Goal: Information Seeking & Learning: Learn about a topic

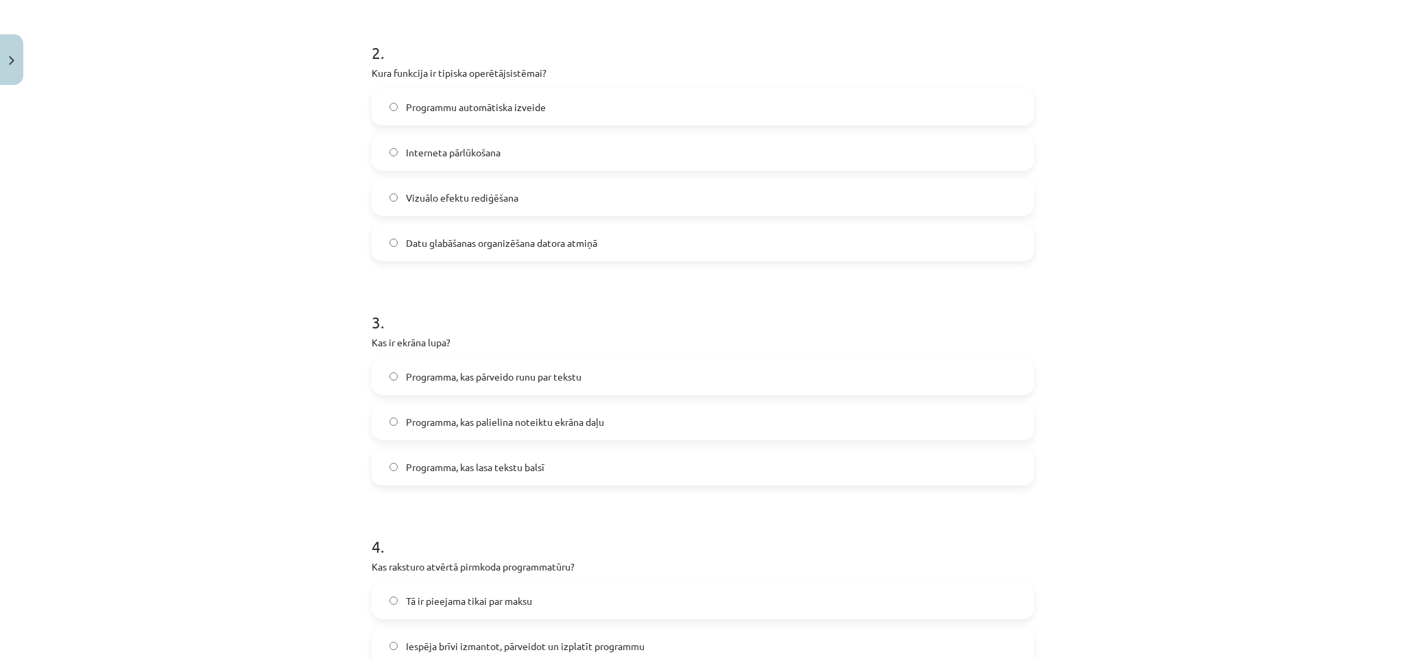
scroll to position [514, 0]
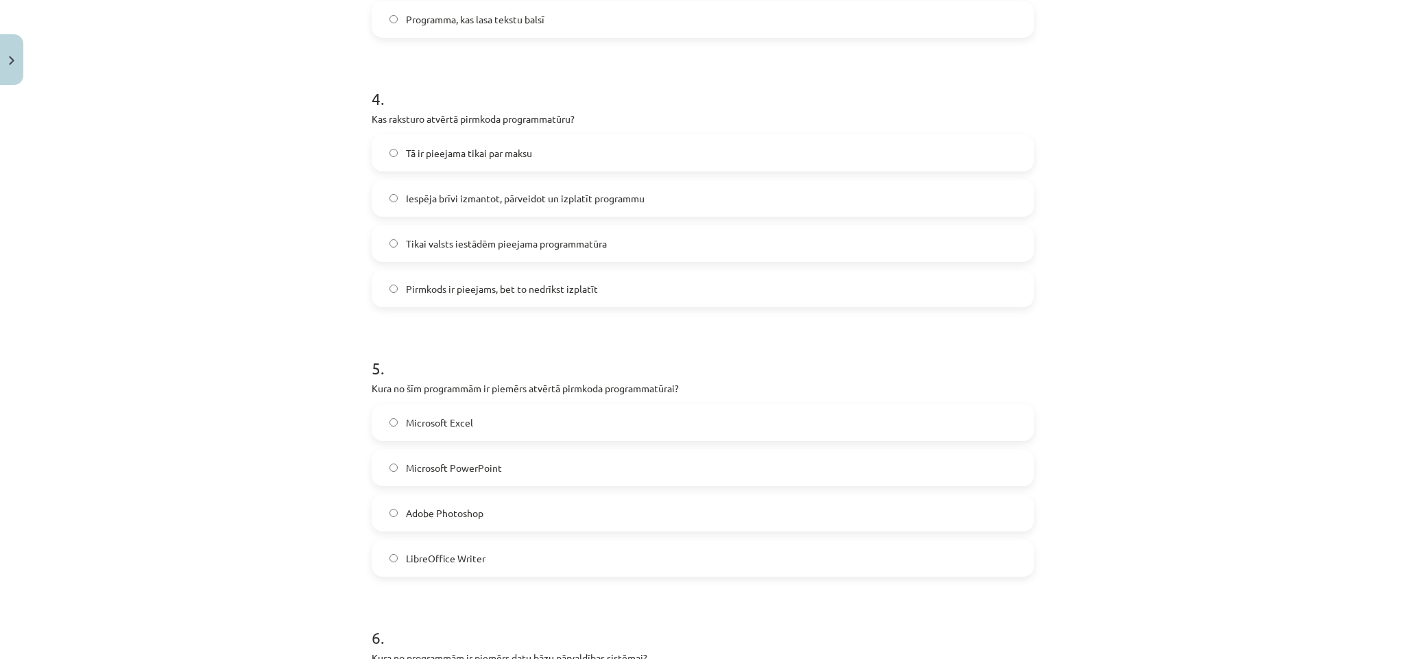
click at [434, 284] on span "Pirmkods ir pieejams, bet to nedrīkst izplatīt" at bounding box center [502, 289] width 192 height 14
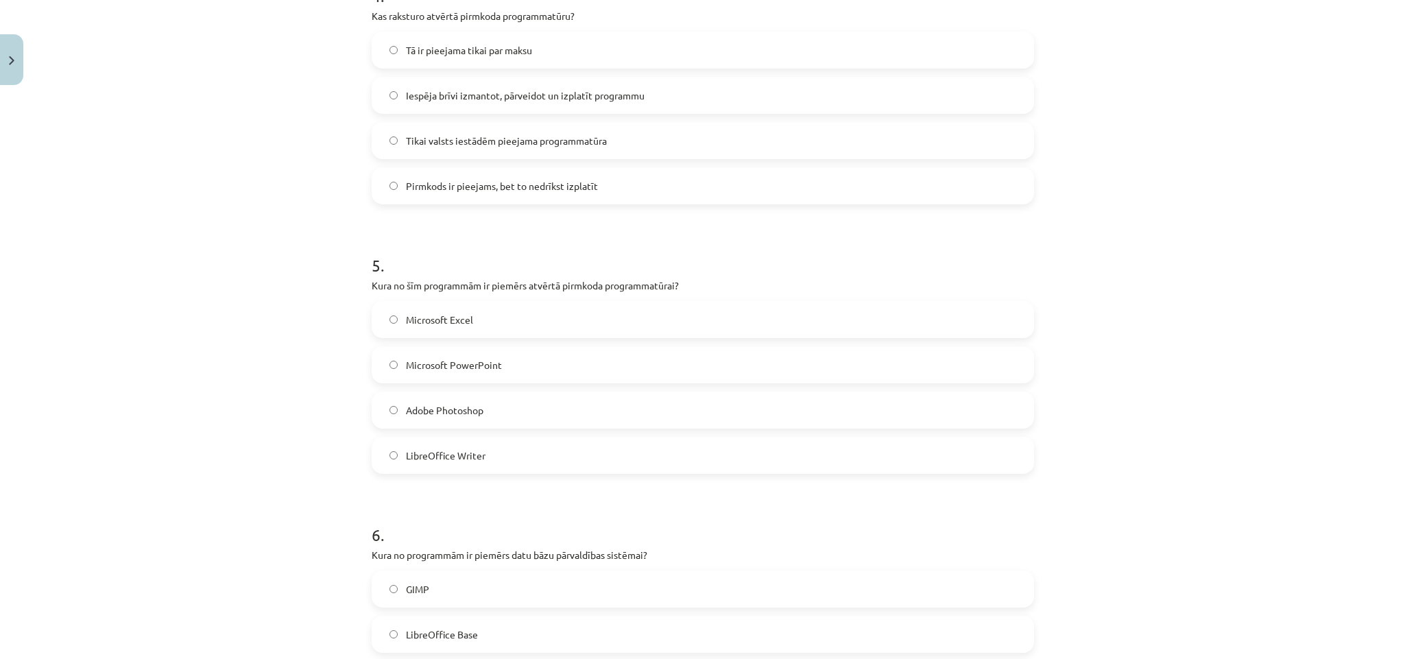
click at [472, 360] on span "Microsoft PowerPoint" at bounding box center [454, 365] width 96 height 14
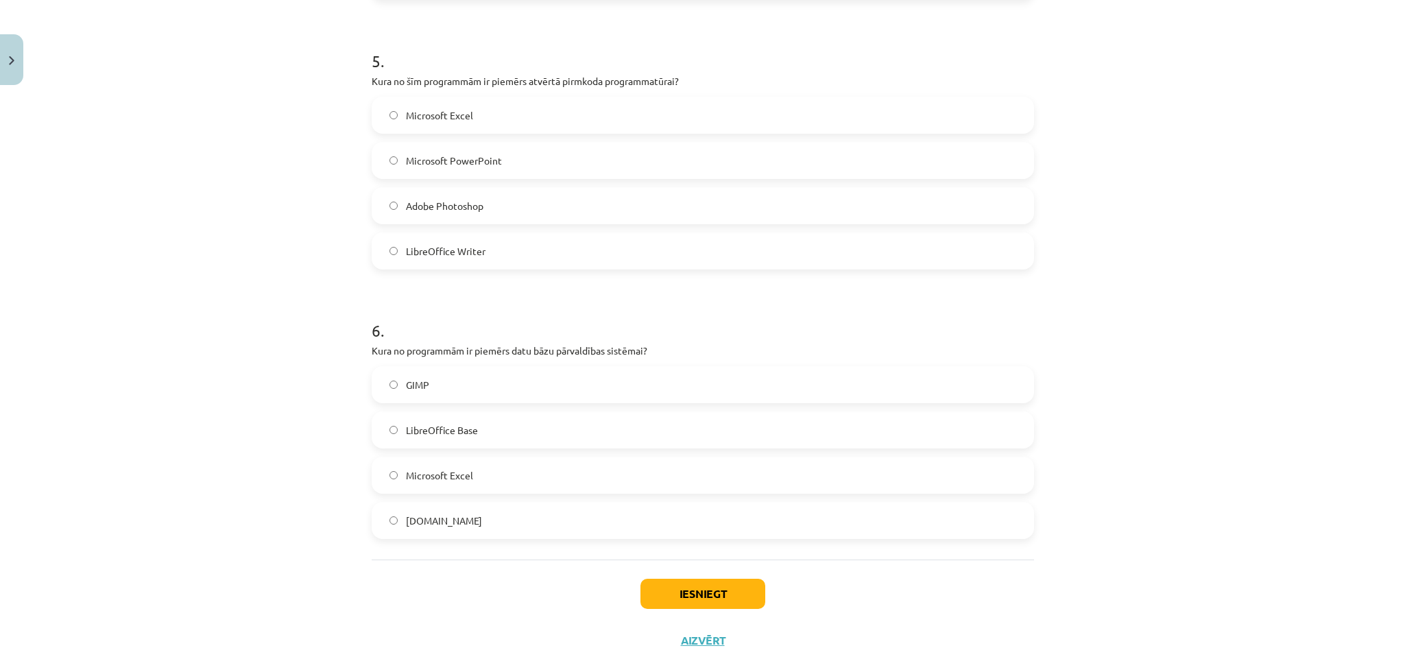
scroll to position [1234, 0]
click at [413, 258] on label "LibreOffice Writer" at bounding box center [703, 249] width 660 height 34
click at [377, 122] on label "Microsoft Excel" at bounding box center [703, 114] width 660 height 34
click at [424, 265] on label "LibreOffice Writer" at bounding box center [703, 249] width 660 height 34
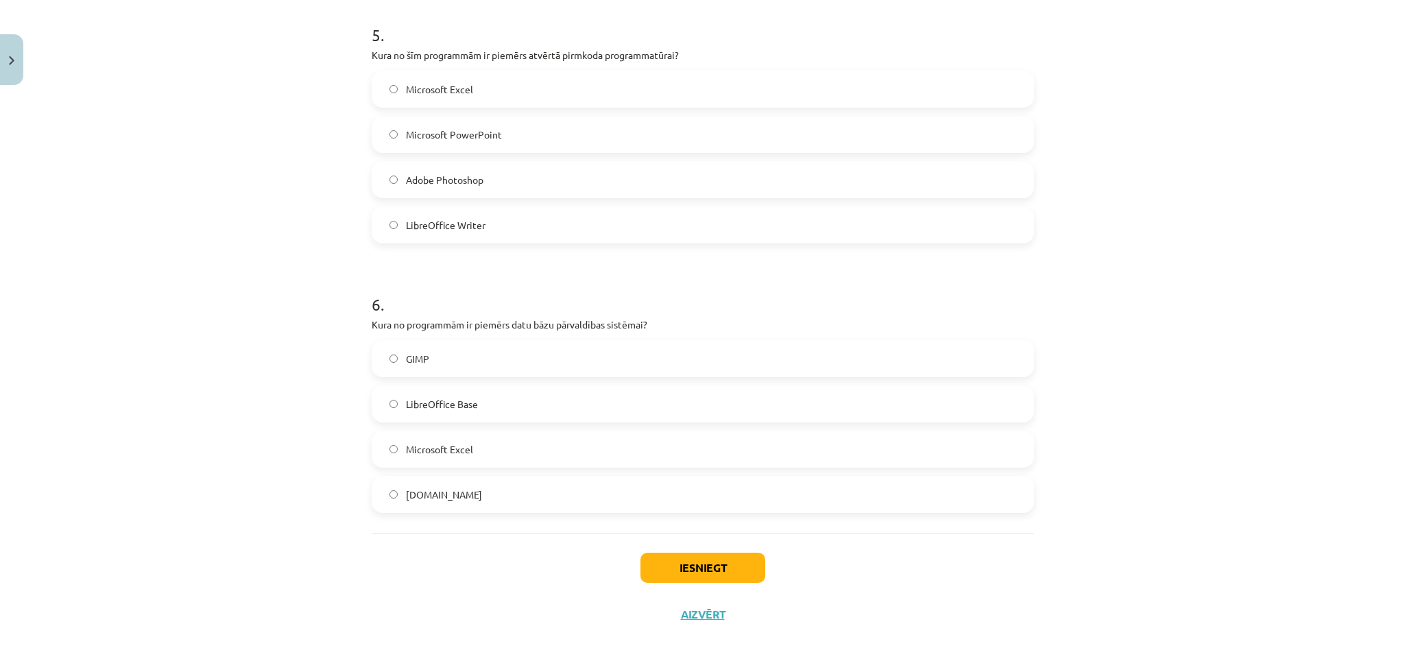
scroll to position [1272, 0]
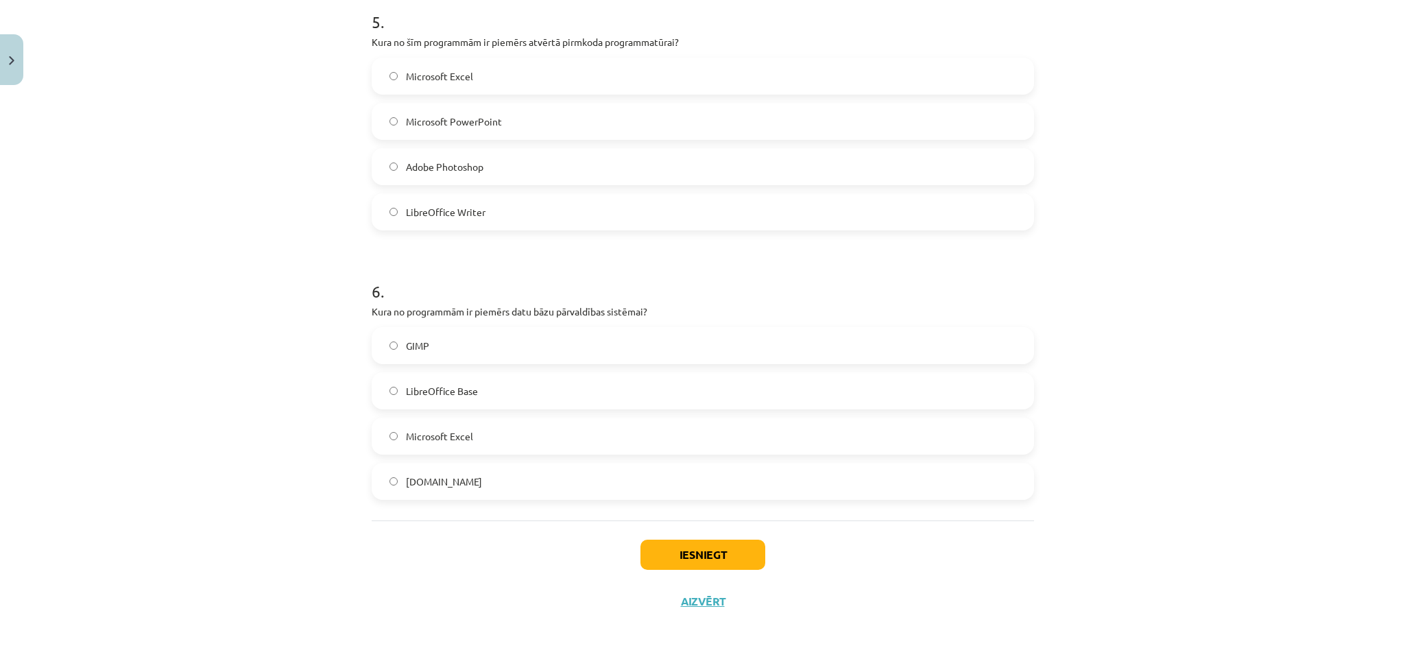
click at [477, 348] on label "GIMP" at bounding box center [703, 345] width 660 height 34
click at [684, 553] on button "Iesniegt" at bounding box center [702, 555] width 125 height 30
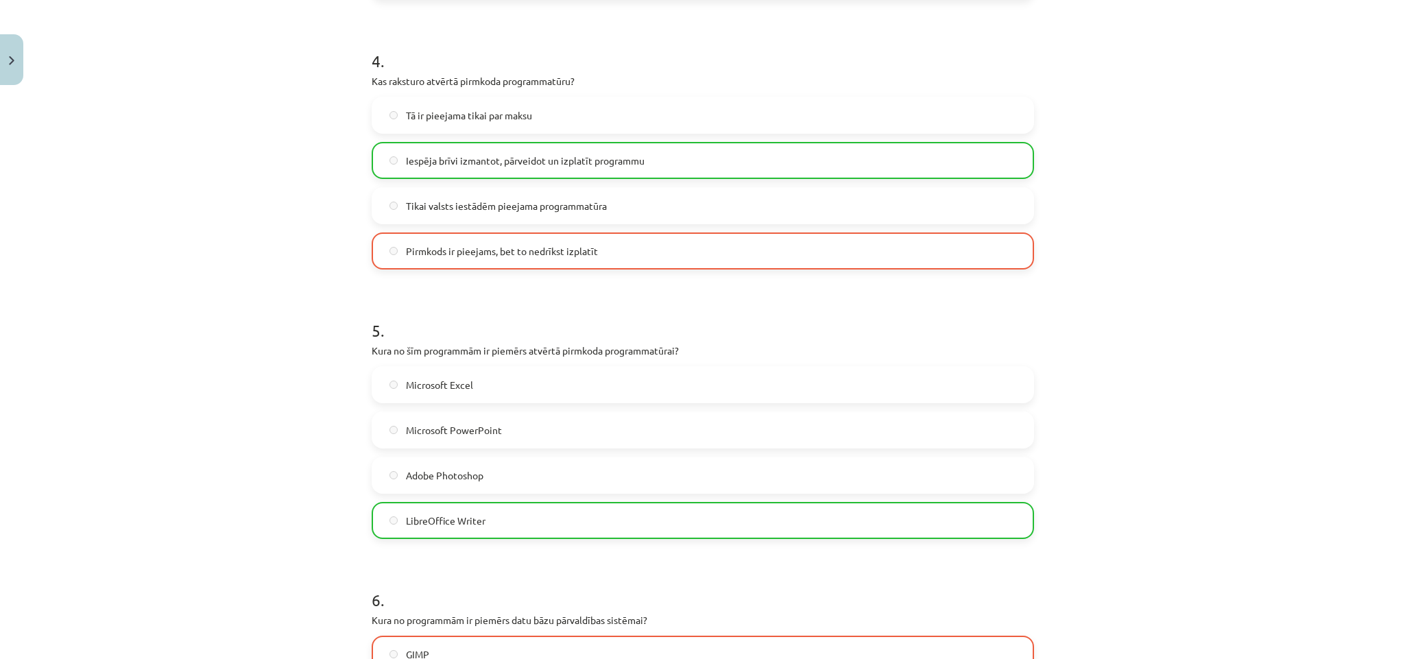
scroll to position [1317, 0]
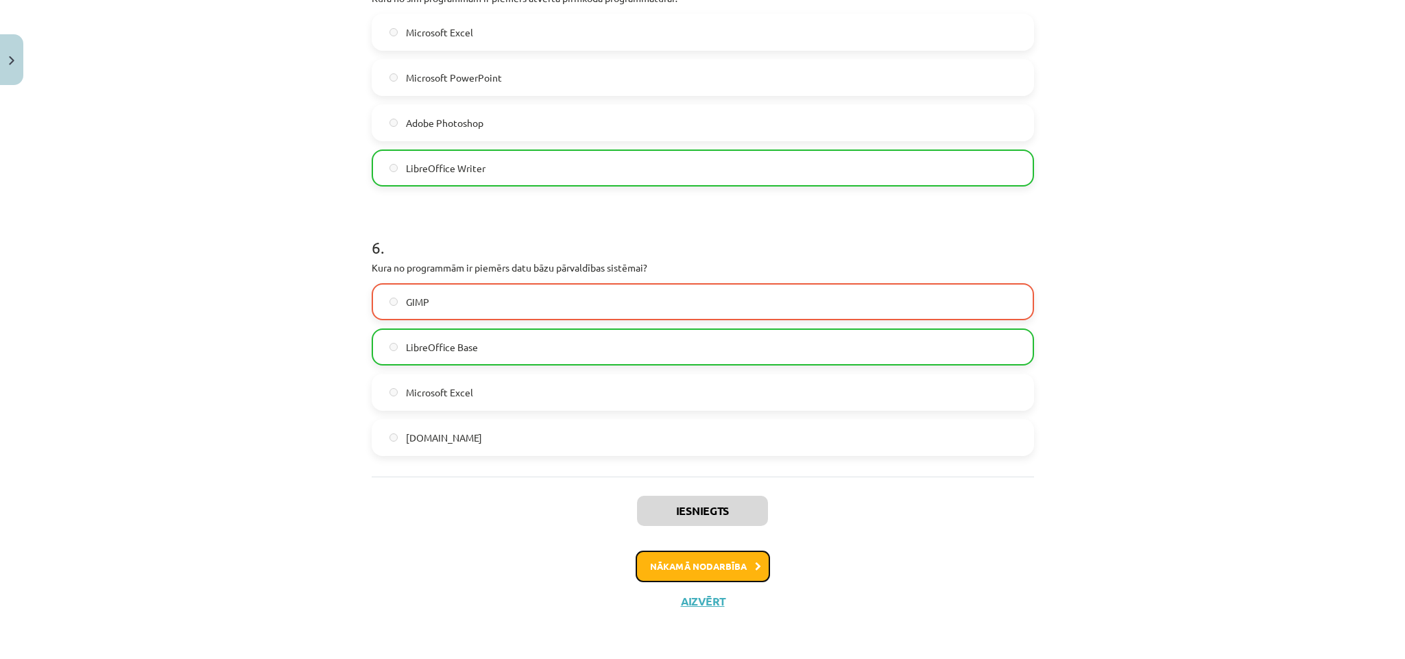
click at [694, 571] on button "Nākamā nodarbība" at bounding box center [703, 567] width 134 height 32
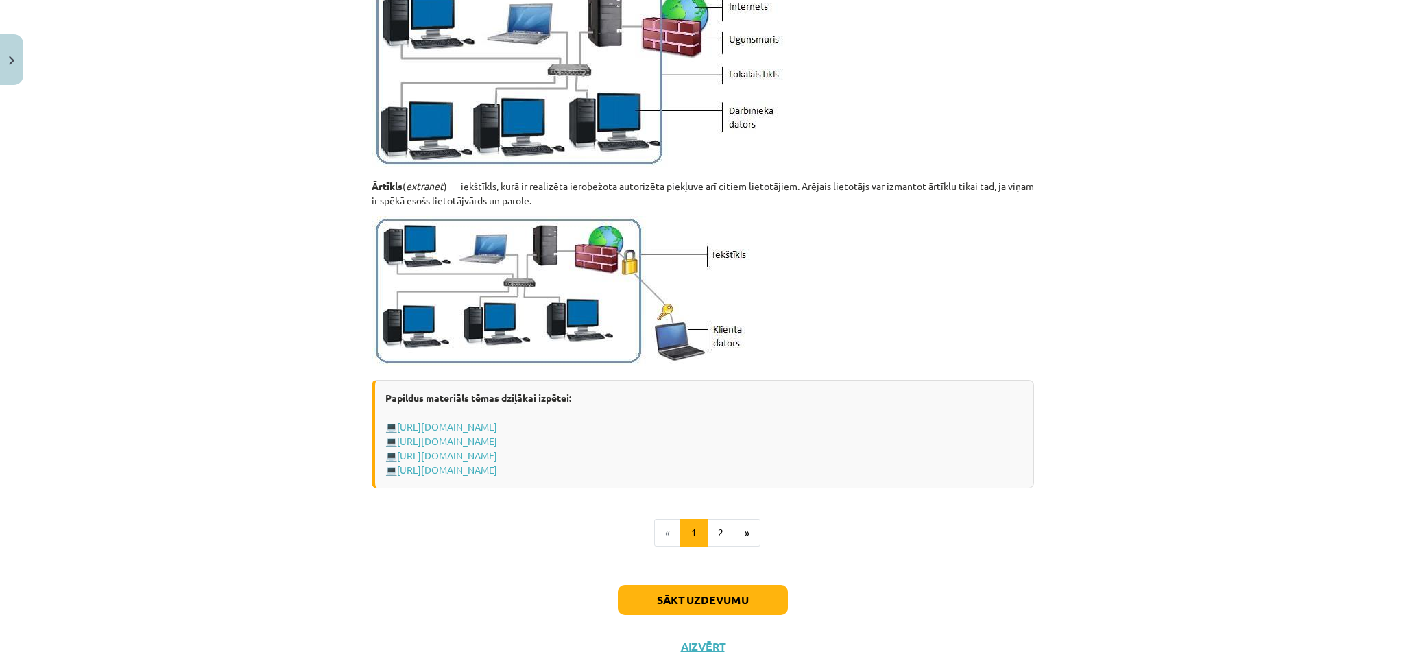
scroll to position [1521, 0]
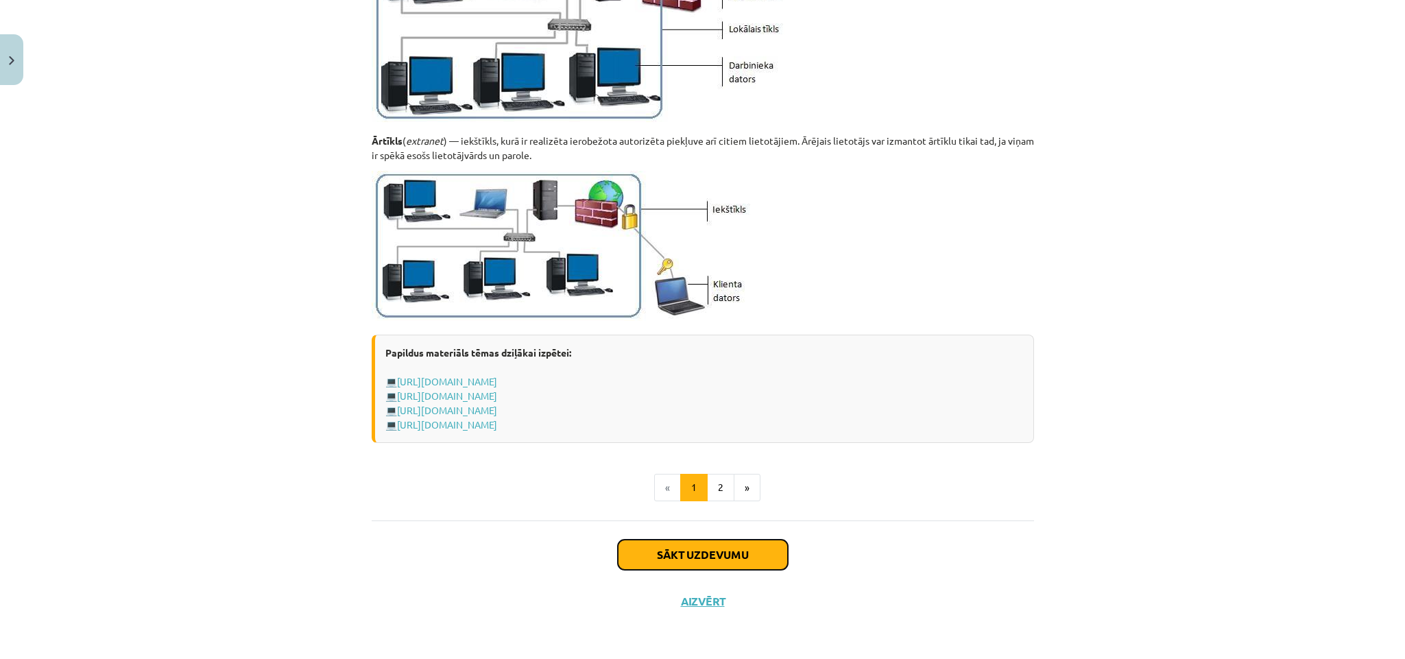
click at [702, 560] on button "Sākt uzdevumu" at bounding box center [703, 555] width 170 height 30
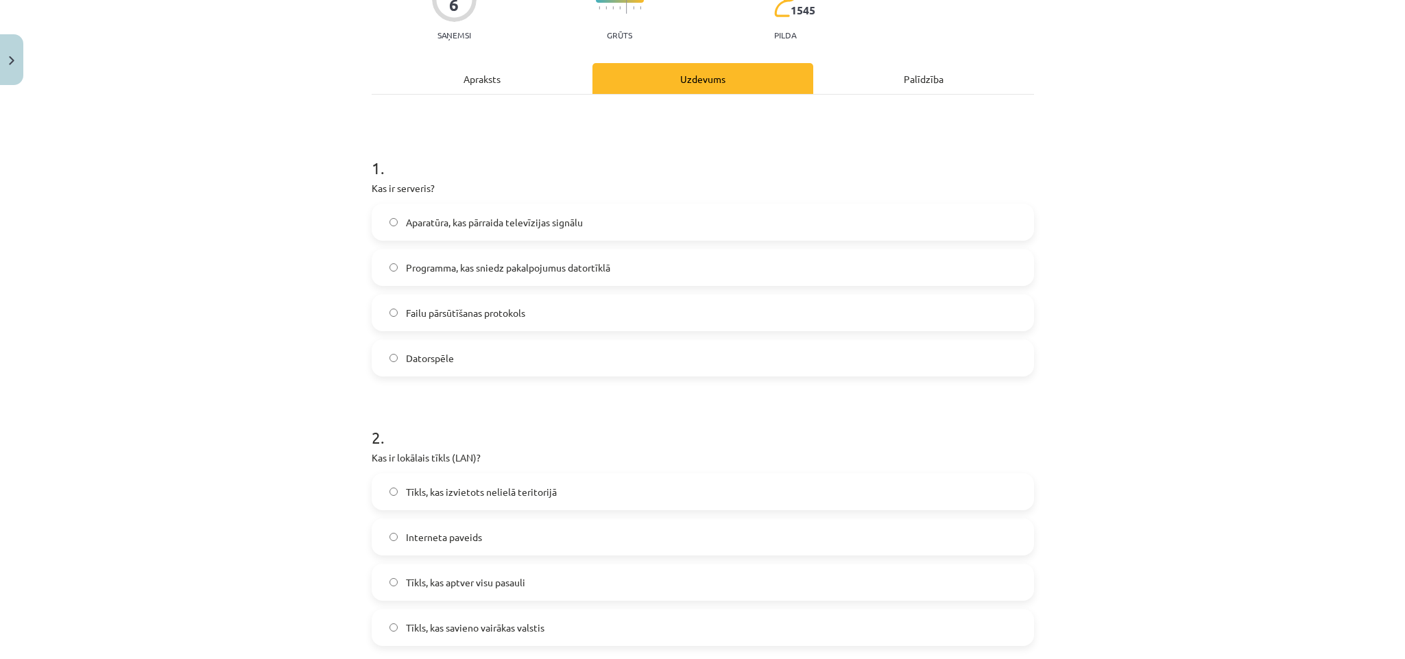
scroll to position [239, 0]
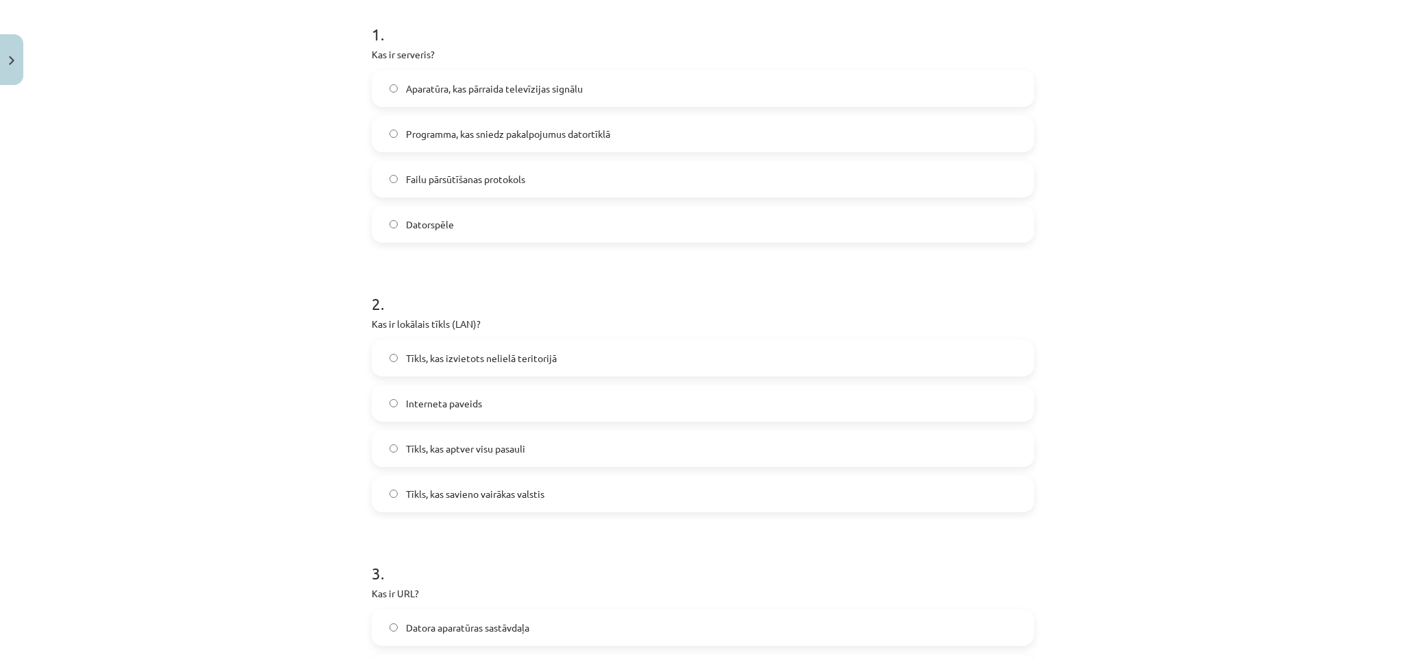
scroll to position [309, 0]
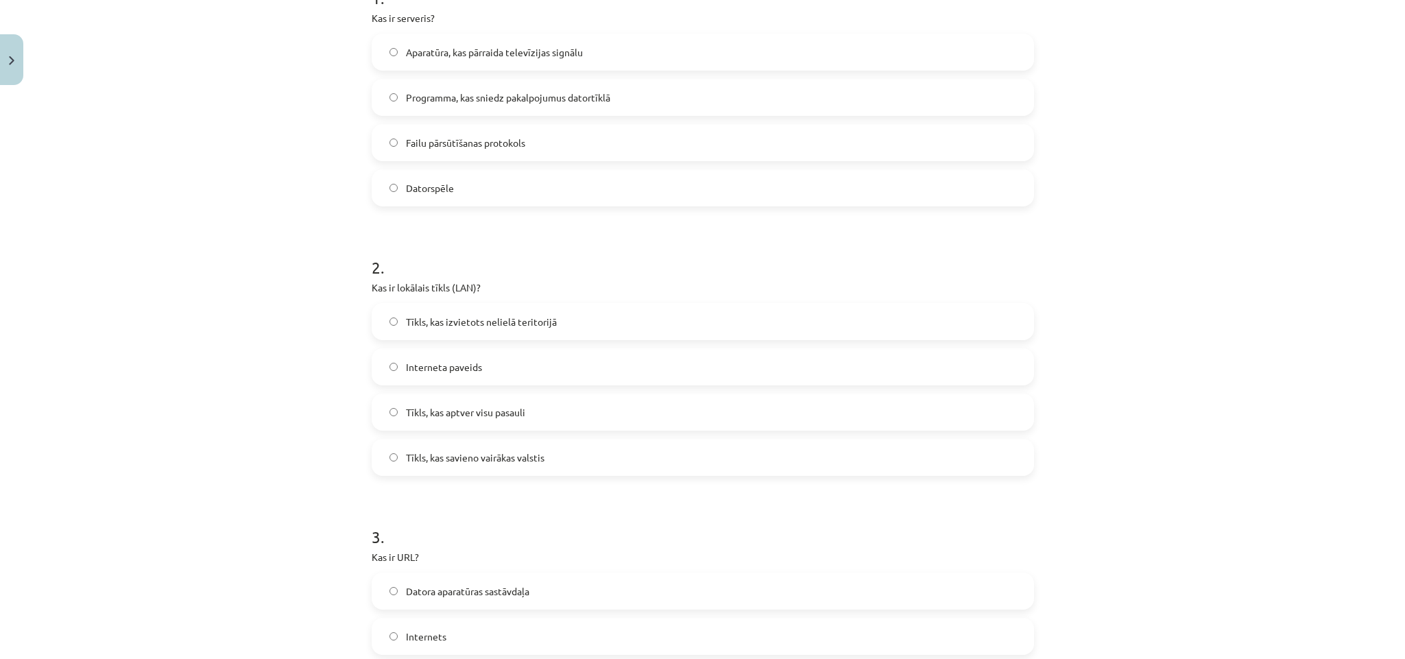
click at [104, 206] on div "Mācību tēma: Datorikas - 10. klases 1. ieskaites mācību materiāls #5 4. tēma – …" at bounding box center [702, 329] width 1405 height 659
click at [0, 171] on div "Mācību tēma: Datorikas - 10. klases 1. ieskaites mācību materiāls #5 4. tēma – …" at bounding box center [702, 329] width 1405 height 659
click at [99, 189] on div "Mācību tēma: Datorikas - 10. klases 1. ieskaites mācību materiāls #5 4. tēma – …" at bounding box center [702, 329] width 1405 height 659
click at [4, 54] on button "Close" at bounding box center [11, 59] width 23 height 51
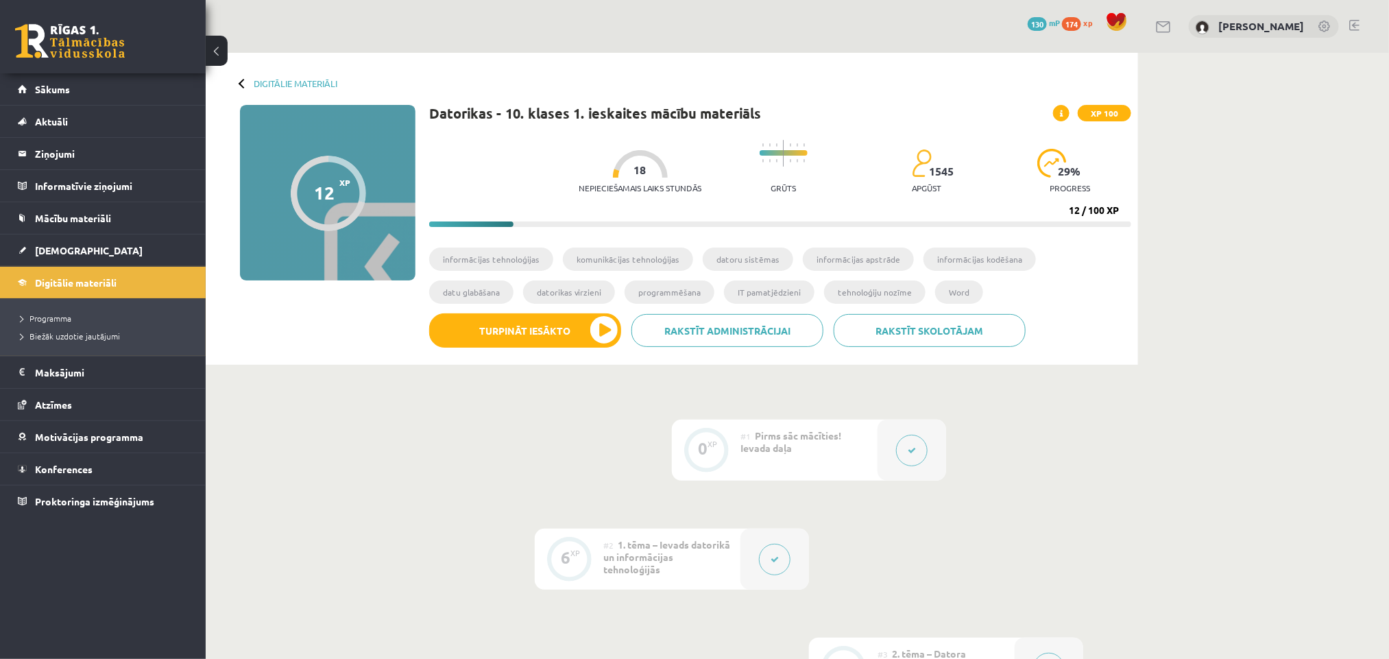
click at [324, 173] on div at bounding box center [328, 193] width 75 height 75
click at [476, 333] on button "Turpināt iesākto" at bounding box center [525, 330] width 192 height 34
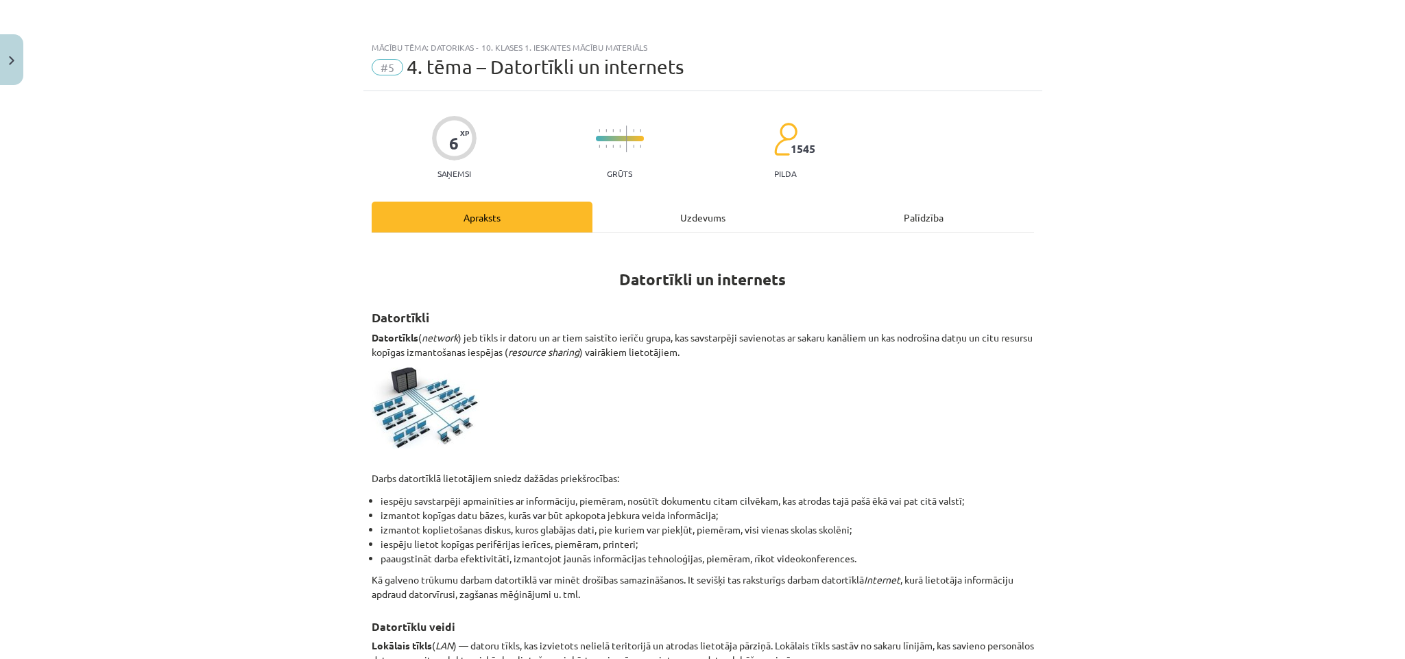
click at [202, 437] on div "Mācību tēma: Datorikas - 10. klases 1. ieskaites mācību materiāls #5 4. tēma – …" at bounding box center [702, 329] width 1405 height 659
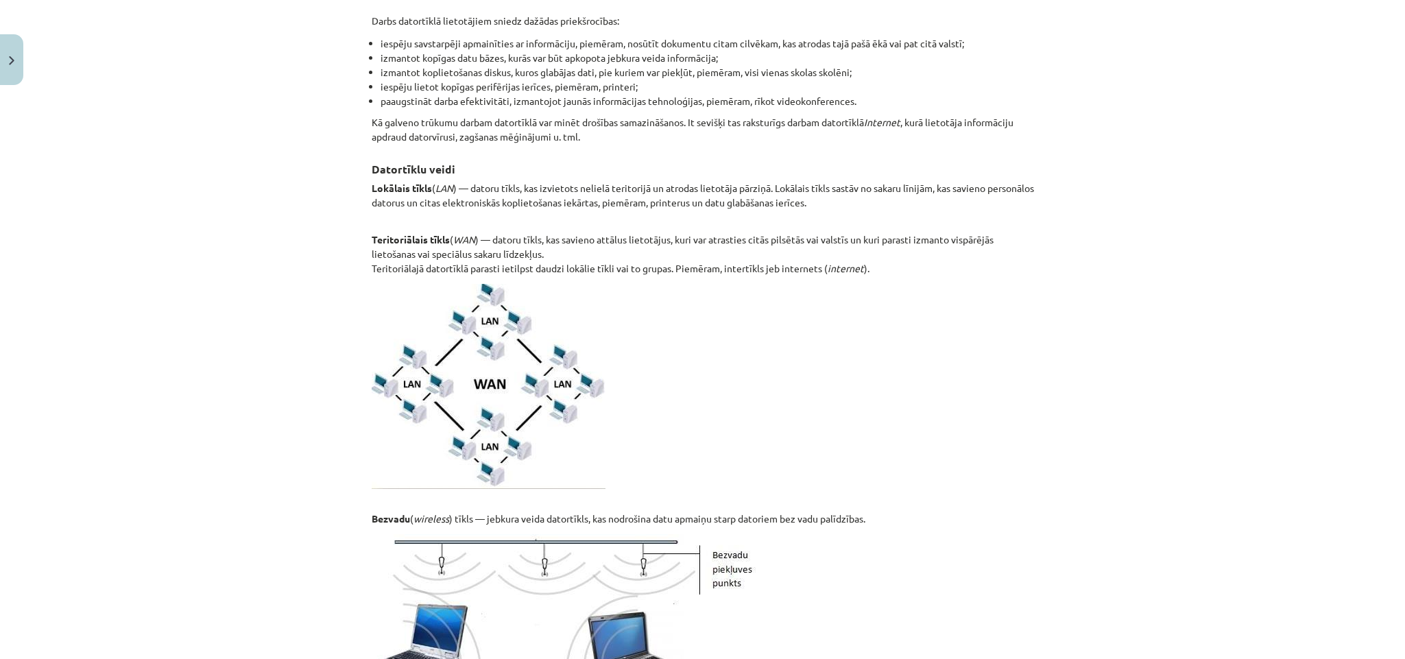
scroll to position [514, 0]
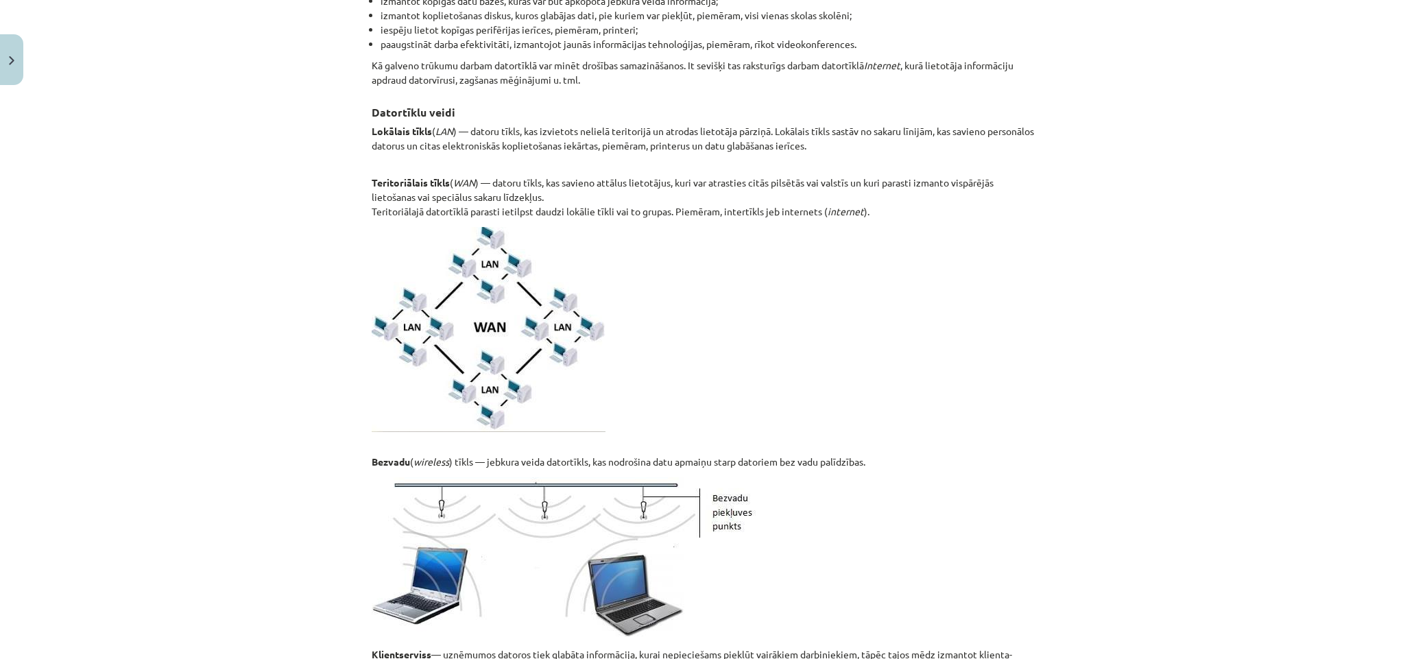
click at [152, 430] on div "Mācību tēma: Datorikas - 10. klases 1. ieskaites mācību materiāls #5 4. tēma – …" at bounding box center [702, 329] width 1405 height 659
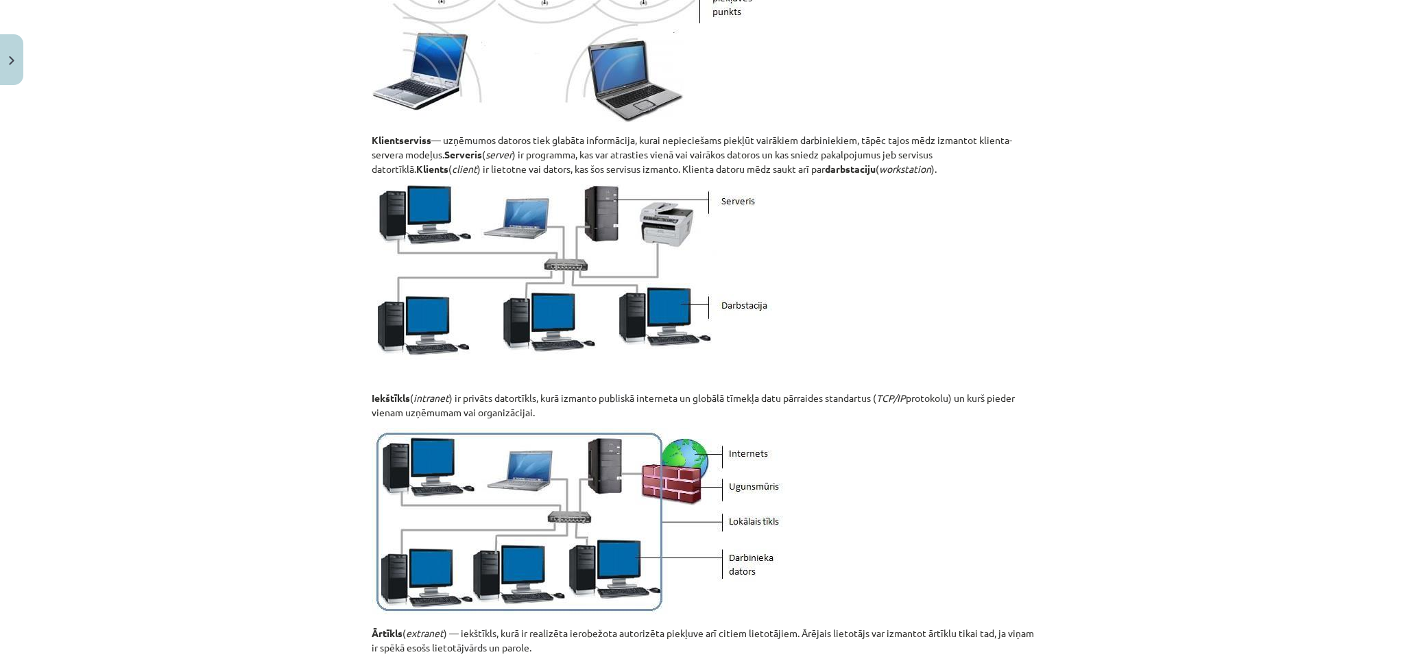
scroll to position [1521, 0]
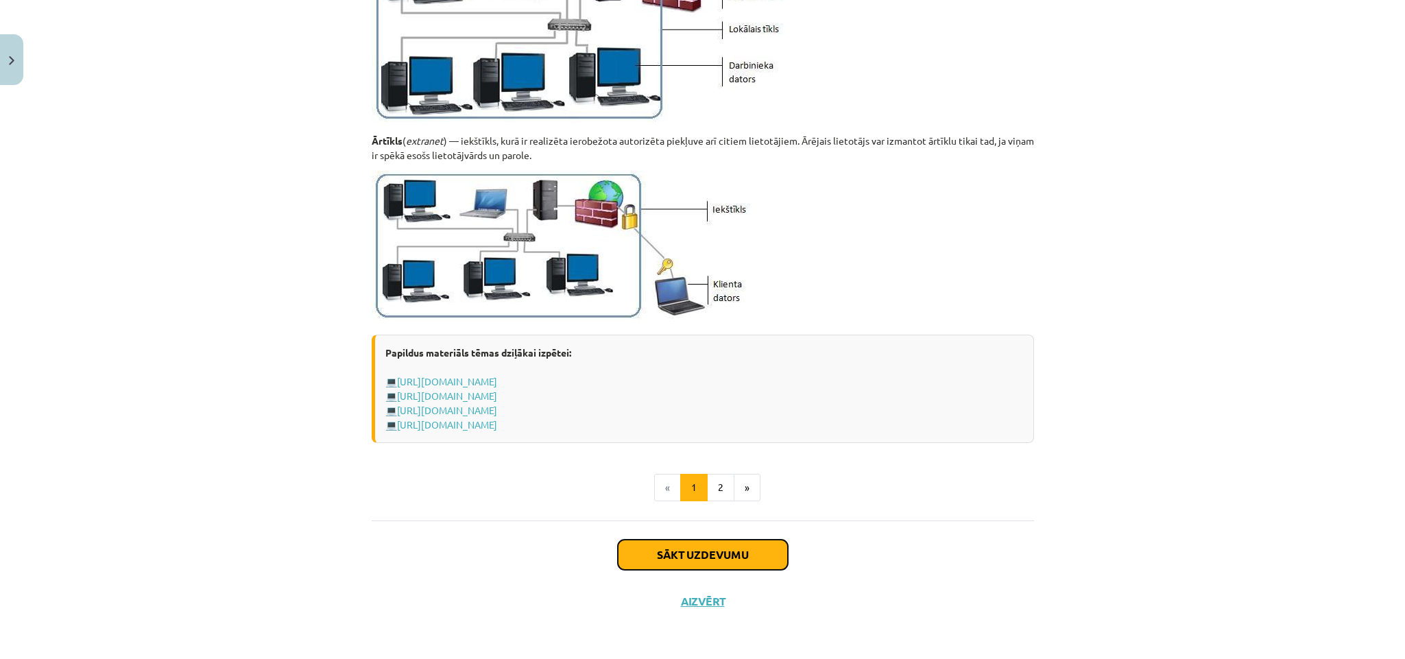
click at [696, 545] on button "Sākt uzdevumu" at bounding box center [703, 555] width 170 height 30
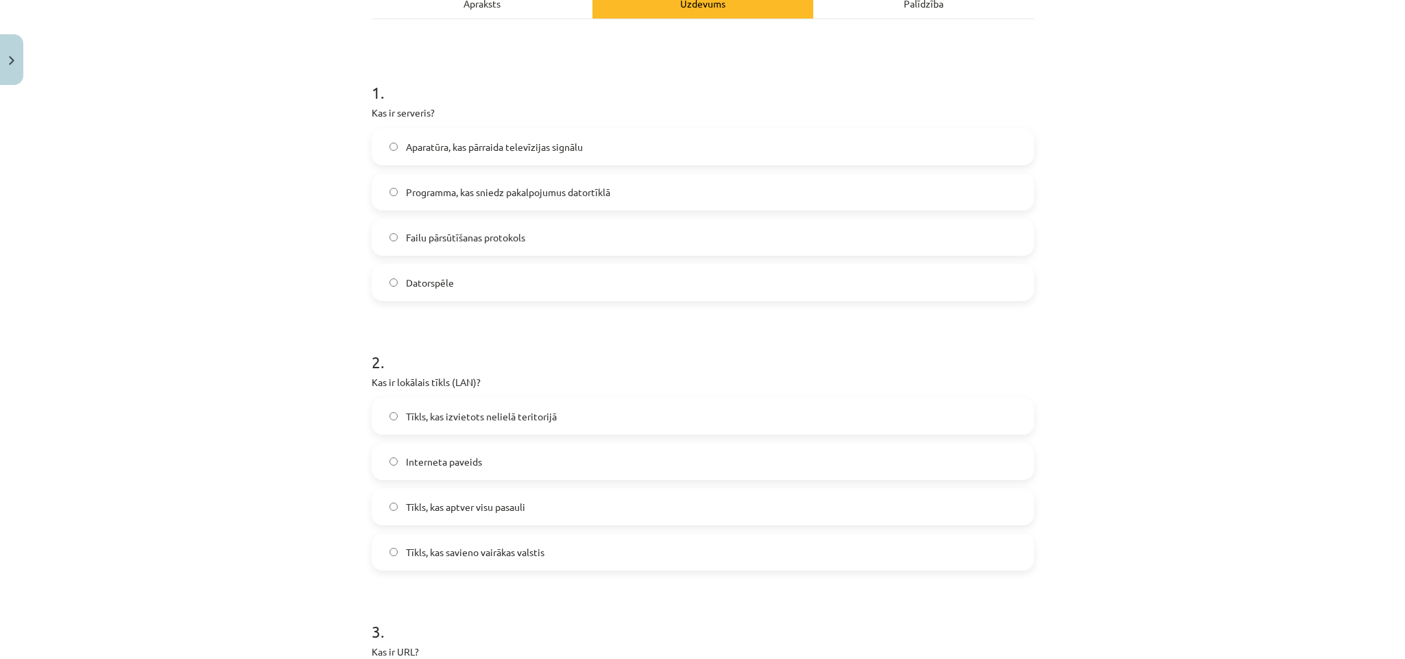
scroll to position [239, 0]
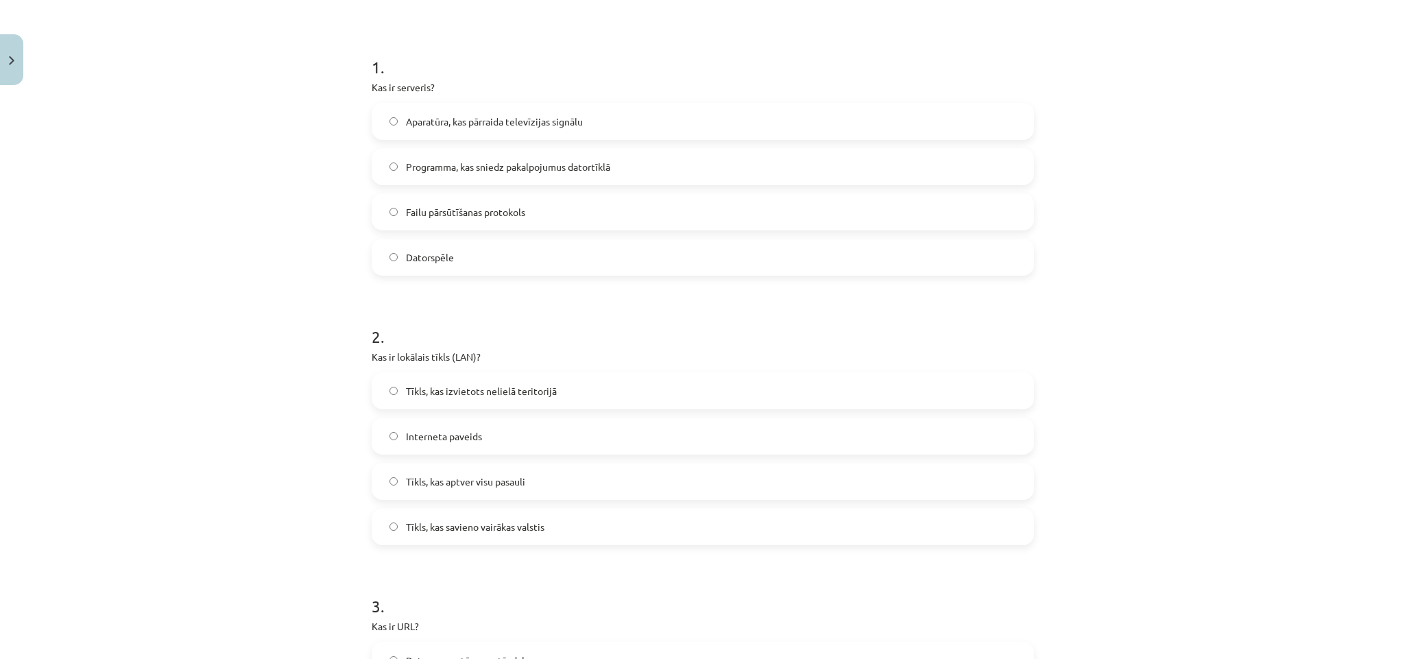
click at [406, 165] on span "Programma, kas sniedz pakalpojumus datortīklā" at bounding box center [508, 167] width 204 height 14
click at [406, 395] on span "Tīkls, kas izvietots nelielā teritorijā" at bounding box center [481, 391] width 151 height 14
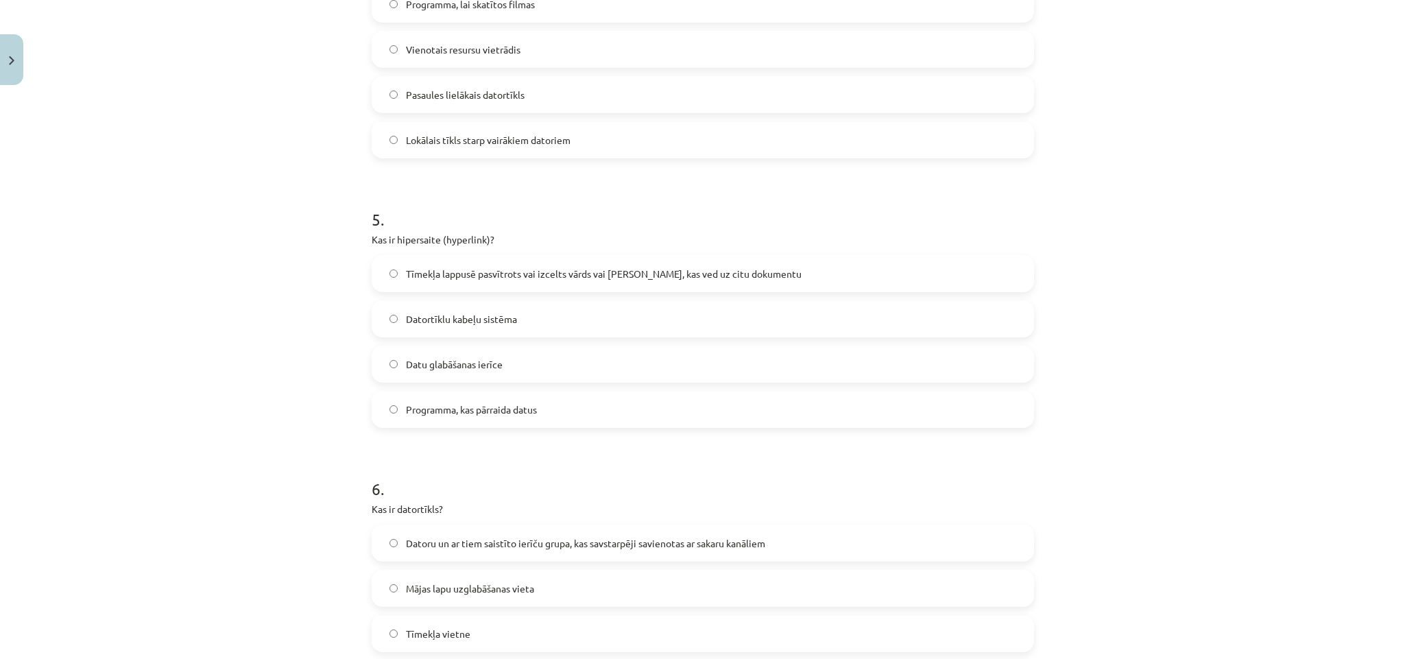
scroll to position [1062, 0]
